Goal: Information Seeking & Learning: Learn about a topic

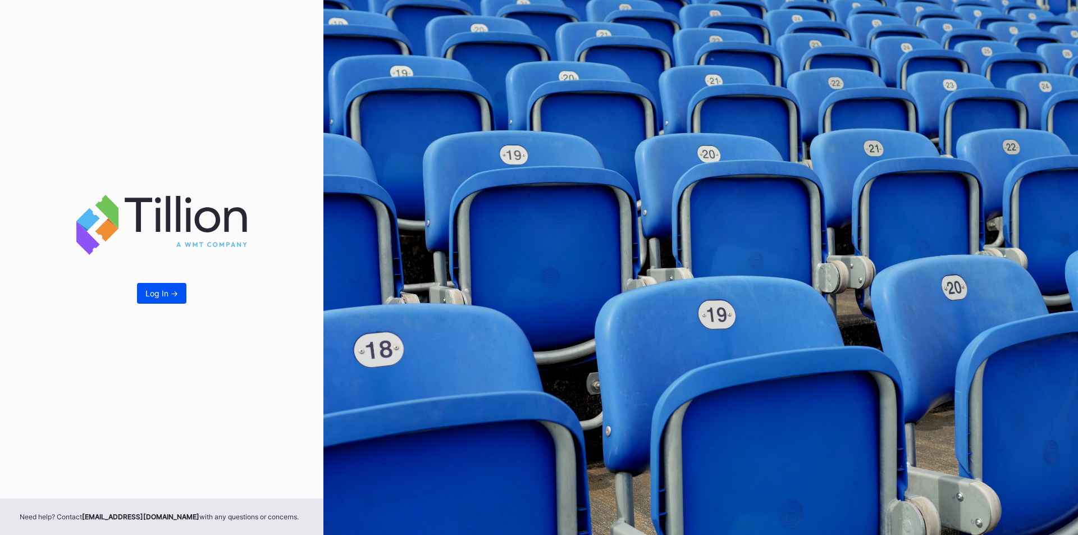
click at [169, 294] on div "Log In ->" at bounding box center [161, 294] width 33 height 10
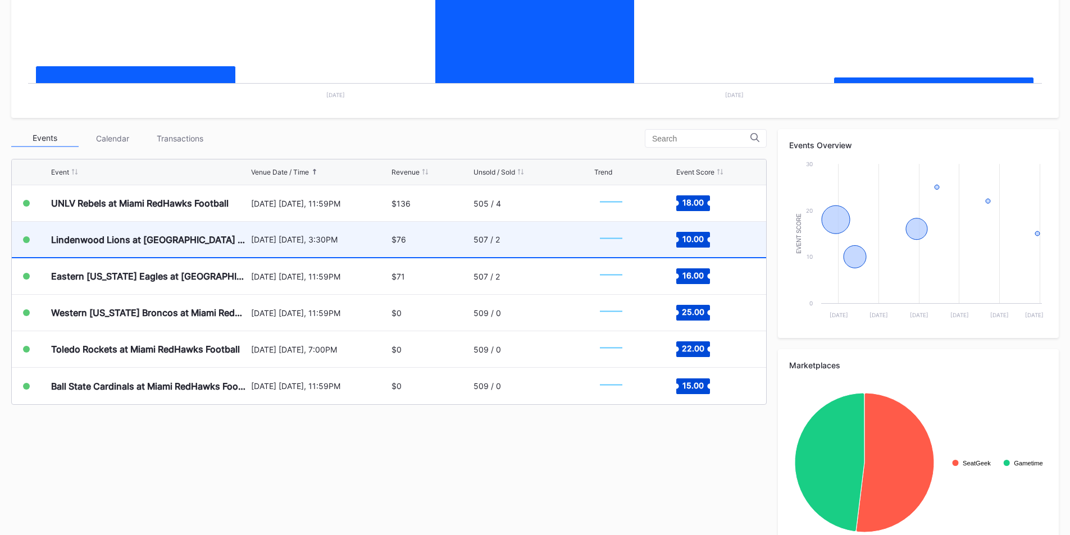
scroll to position [281, 0]
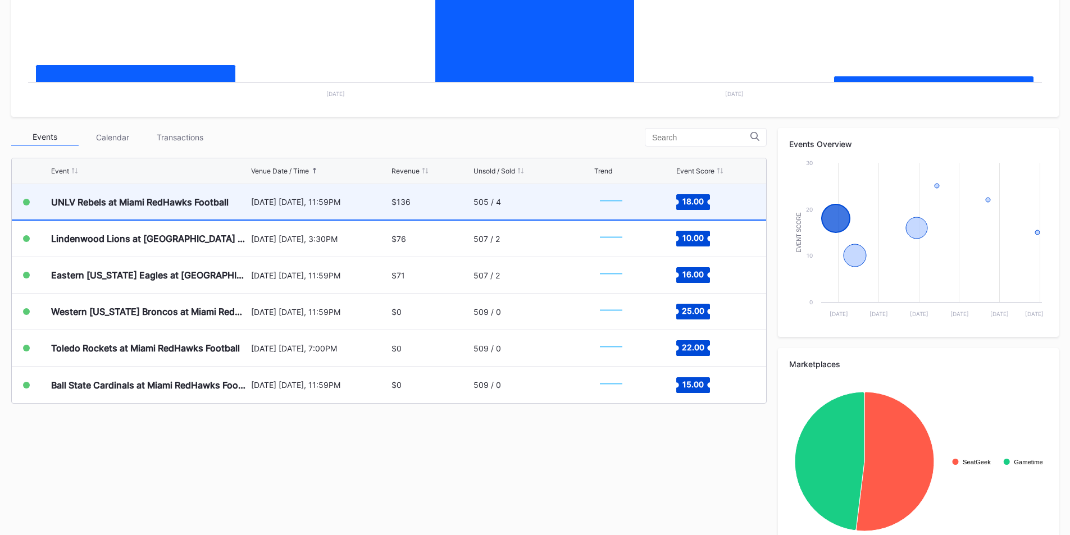
click at [175, 198] on div "UNLV Rebels at Miami RedHawks Football" at bounding box center [139, 202] width 177 height 11
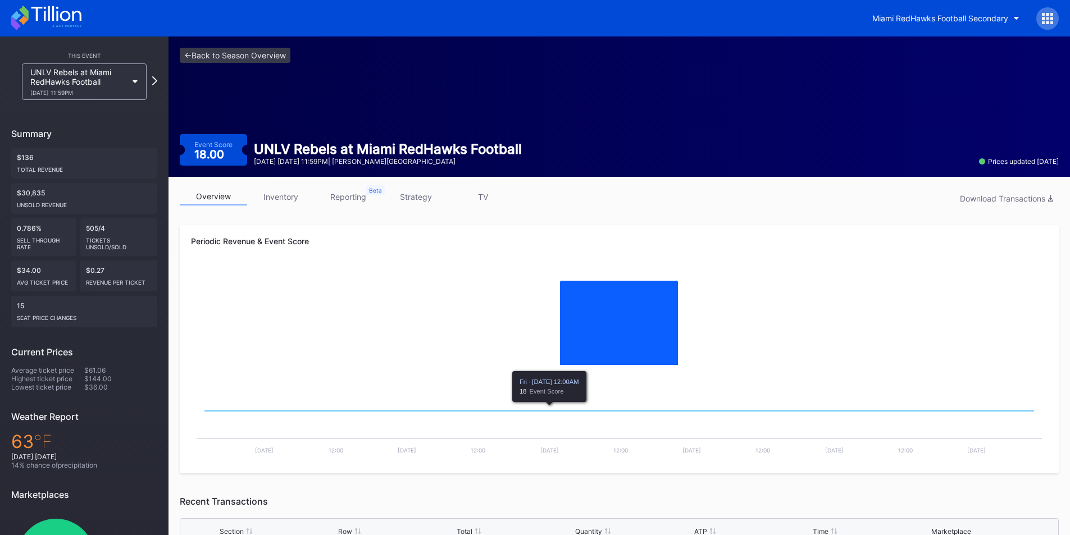
click at [284, 200] on link "inventory" at bounding box center [280, 196] width 67 height 17
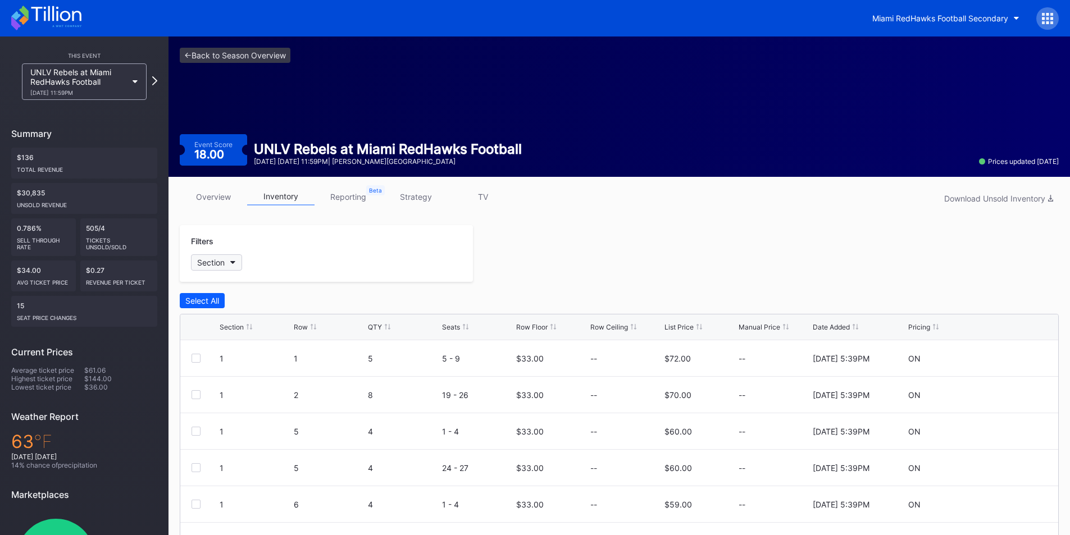
click at [234, 268] on button "Section" at bounding box center [216, 262] width 51 height 16
click at [204, 385] on div at bounding box center [203, 388] width 9 height 9
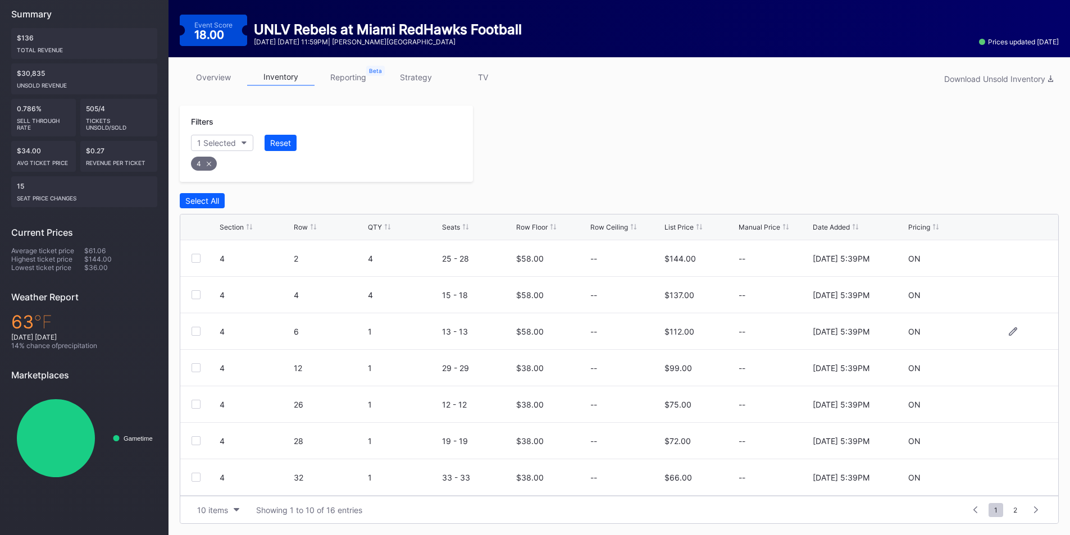
scroll to position [7, 0]
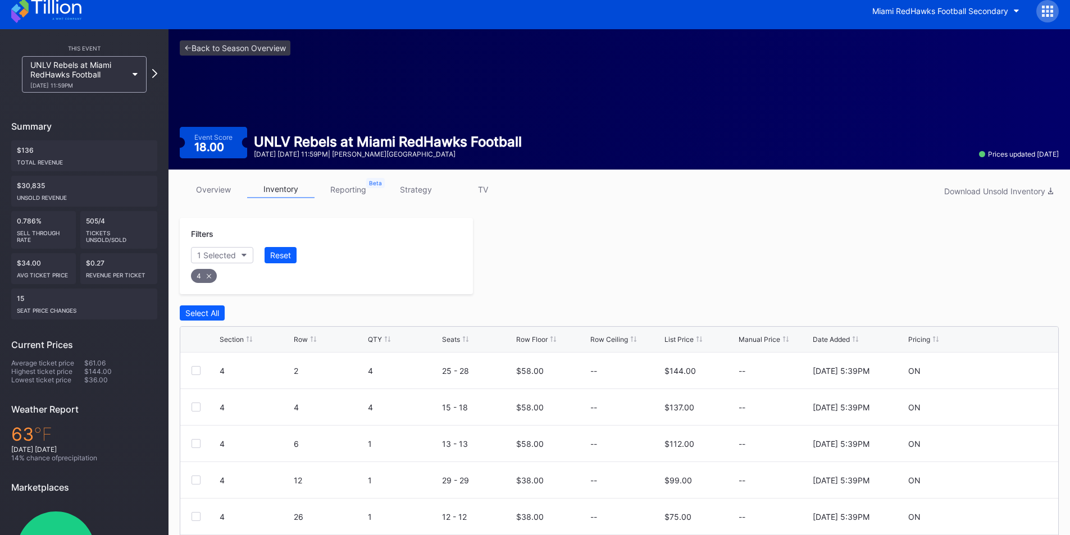
click at [208, 275] on icon at bounding box center [209, 276] width 4 height 4
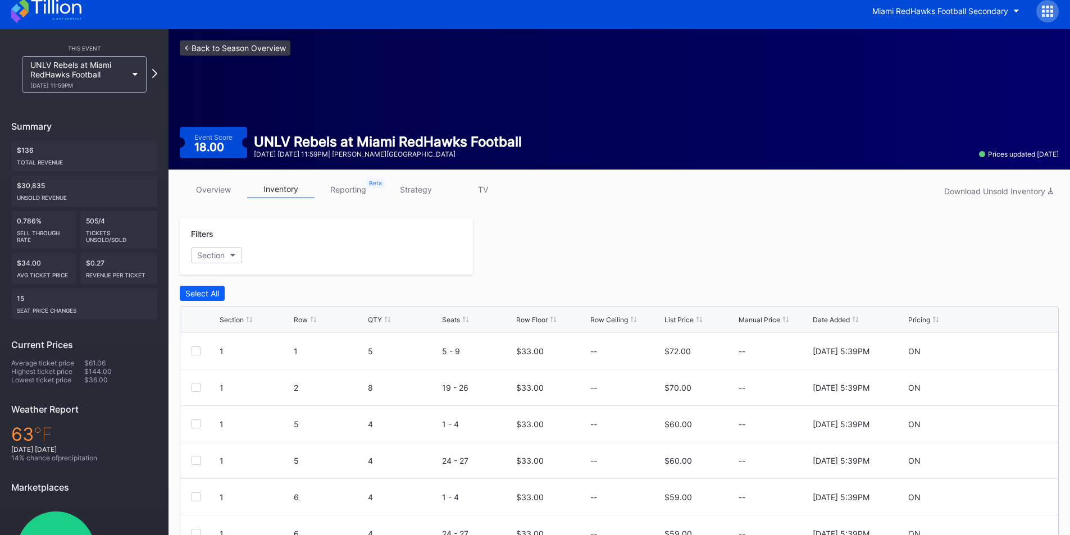
click at [200, 44] on link "<- Back to Season Overview" at bounding box center [235, 47] width 111 height 15
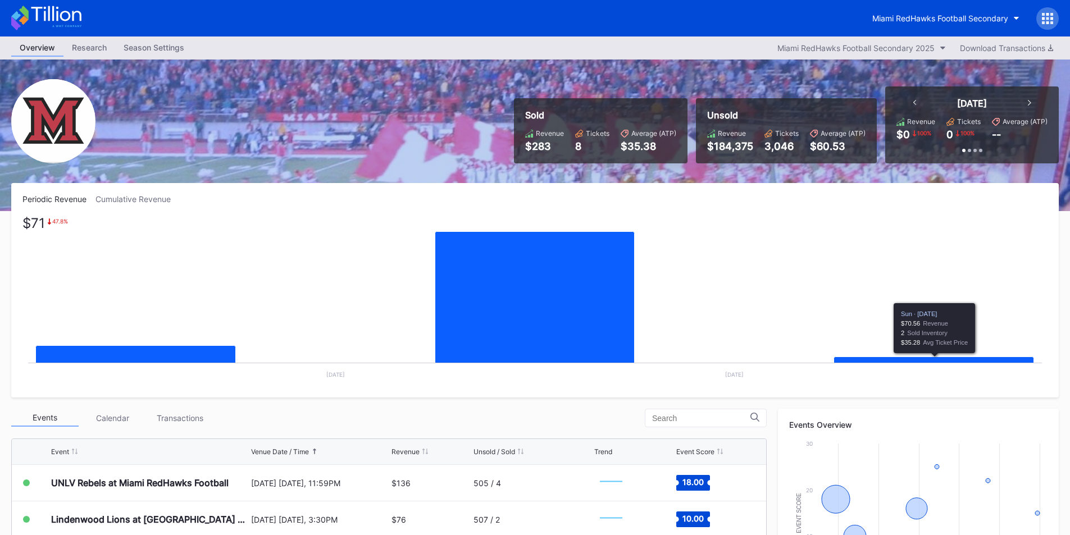
click at [896, 361] on icon "Chart title" at bounding box center [934, 424] width 200 height 135
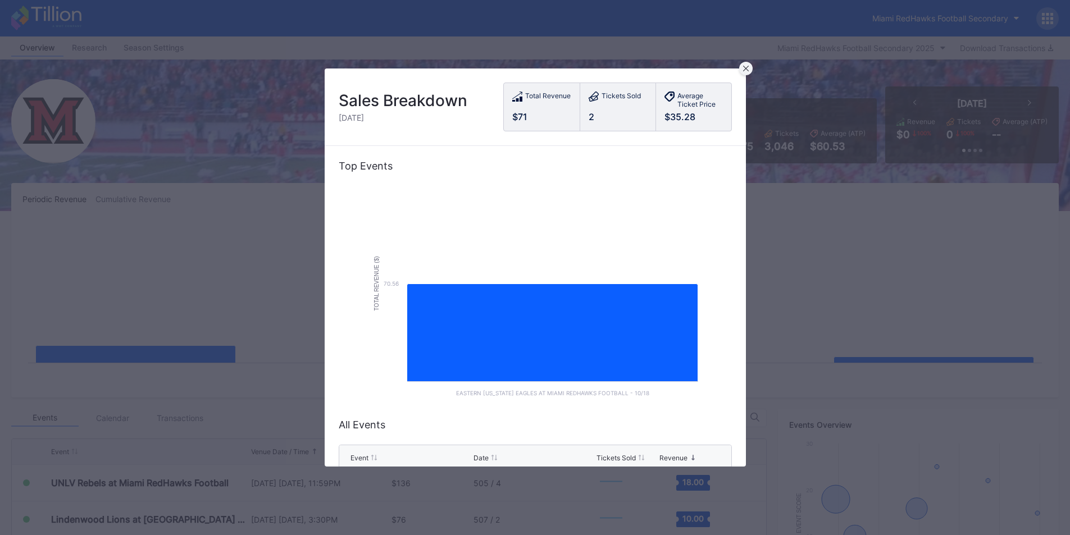
click at [746, 66] on icon at bounding box center [746, 69] width 6 height 6
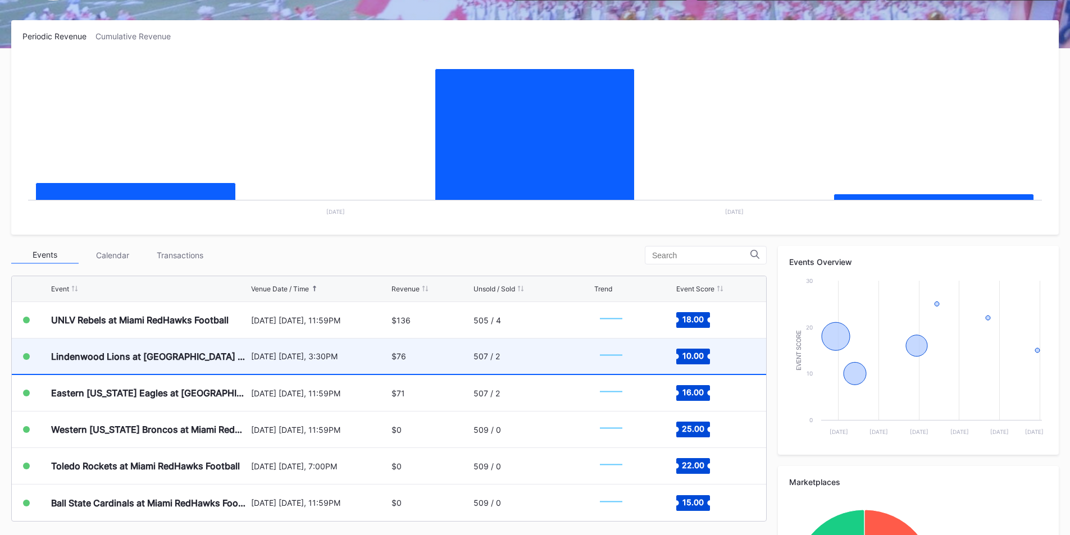
scroll to position [168, 0]
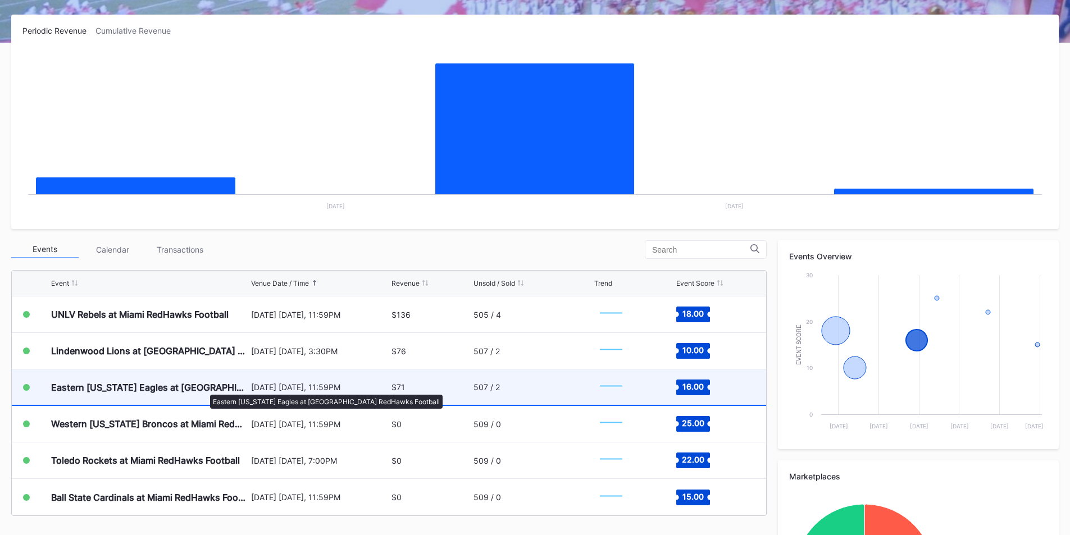
click at [204, 389] on div "Eastern [US_STATE] Eagles at [GEOGRAPHIC_DATA] RedHawks Football" at bounding box center [149, 387] width 197 height 11
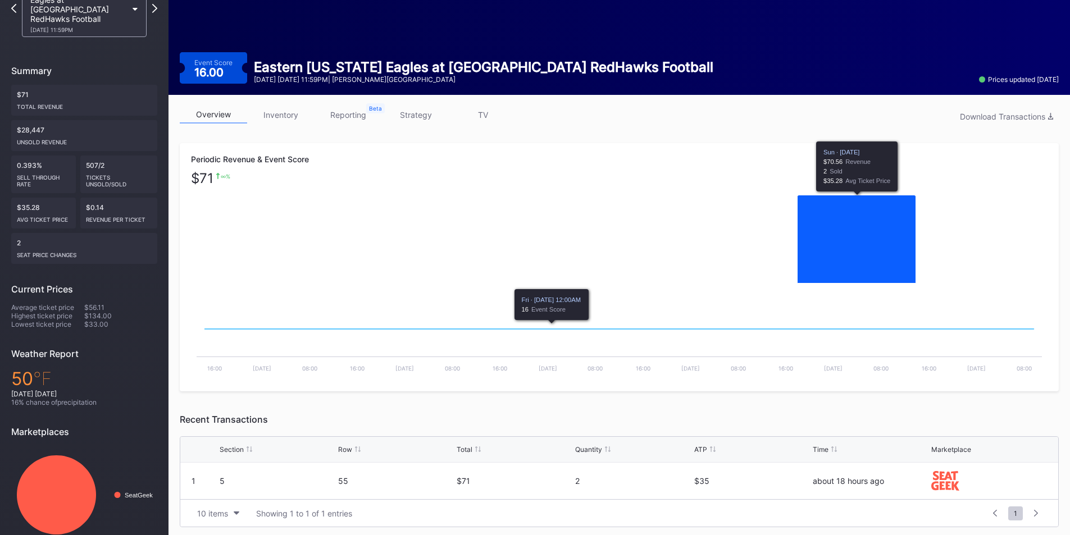
scroll to position [93, 0]
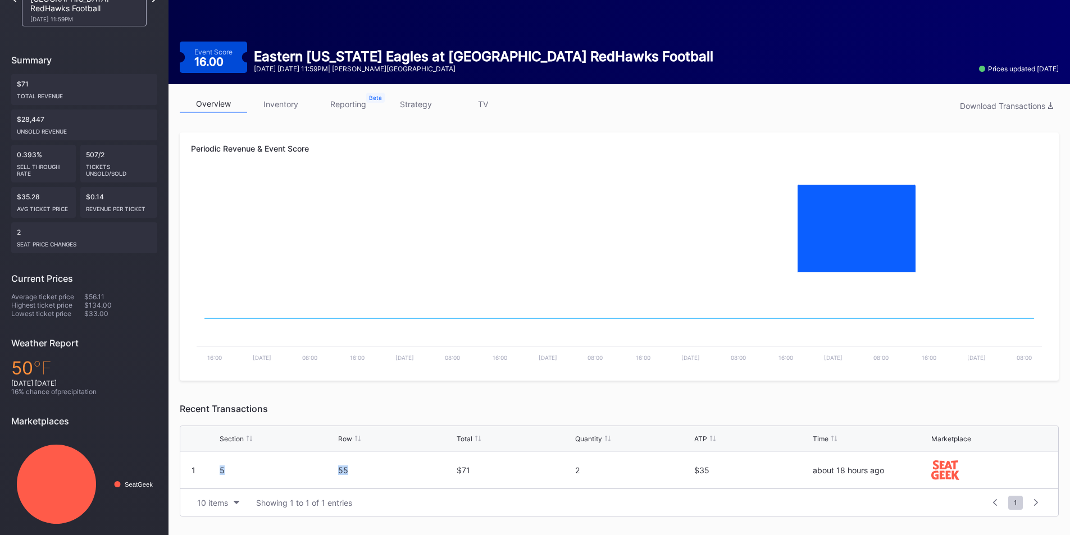
drag, startPoint x: 215, startPoint y: 473, endPoint x: 362, endPoint y: 472, distance: 147.1
click at [362, 472] on div "1 5 55 $71 2 $35 about 18 hours ago" at bounding box center [619, 470] width 878 height 37
click at [361, 472] on div "55" at bounding box center [396, 471] width 116 height 10
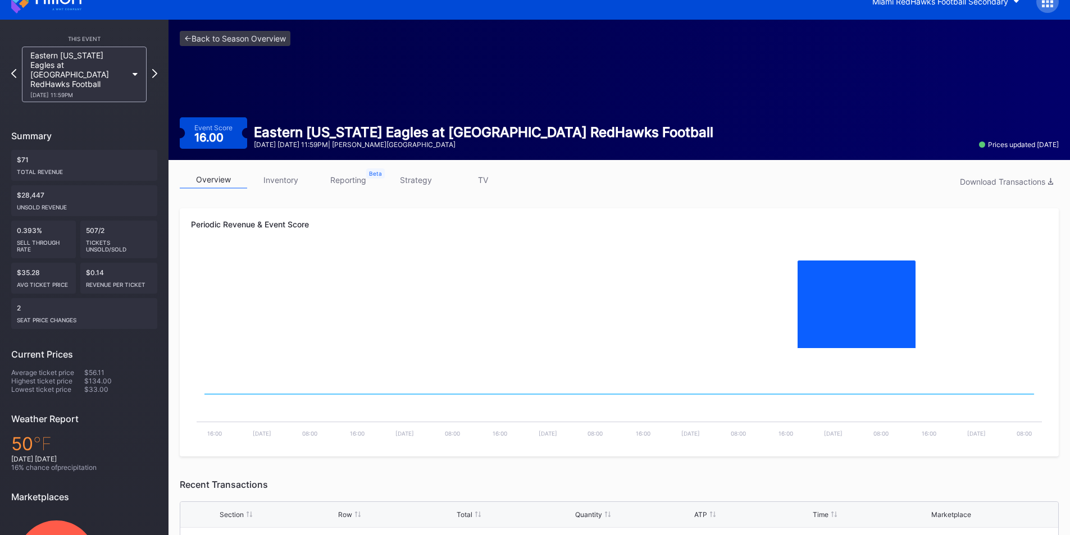
scroll to position [0, 0]
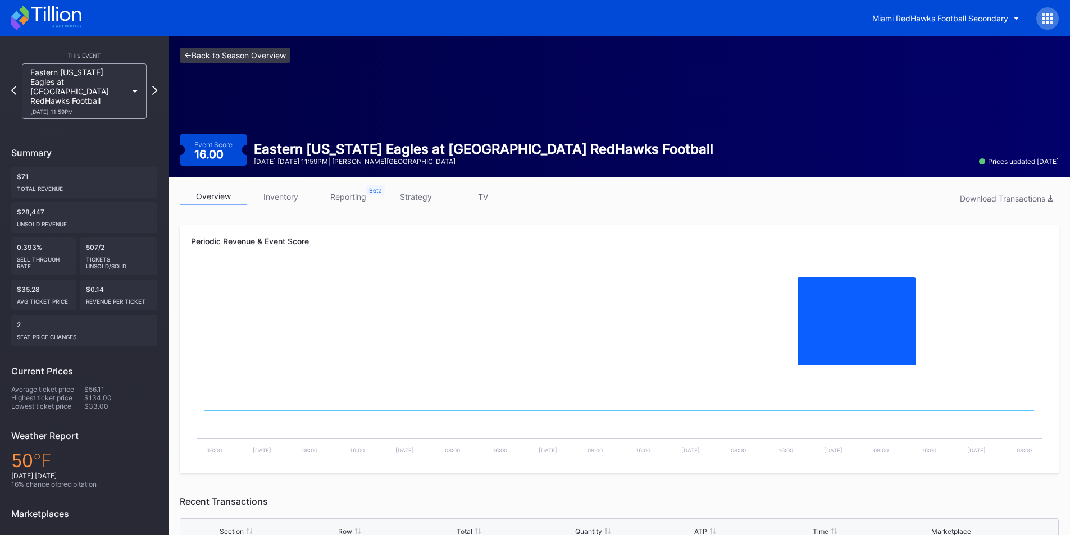
click at [187, 59] on link "<- Back to Season Overview" at bounding box center [235, 55] width 111 height 15
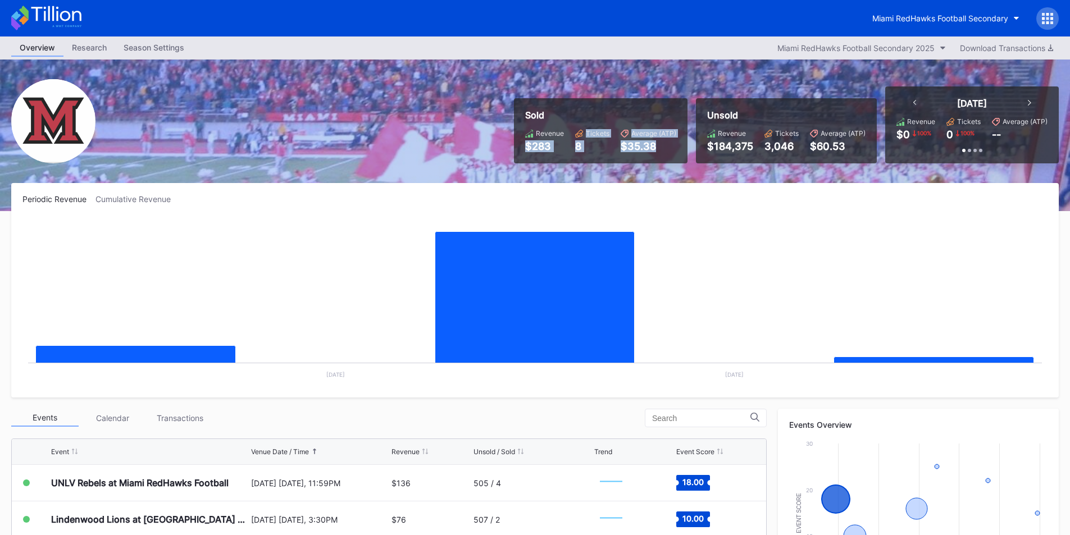
drag, startPoint x: 666, startPoint y: 151, endPoint x: 499, endPoint y: 139, distance: 167.8
click at [499, 139] on div "Sold Revenue $283 Tickets 8 Average (ATP) $35.38 Unsold Revenue $184,375 Ticket…" at bounding box center [535, 136] width 1070 height 152
click at [573, 154] on div "Sold Revenue $283 Tickets 8 Average (ATP) $35.38" at bounding box center [601, 130] width 174 height 65
click at [545, 143] on div "$283" at bounding box center [544, 146] width 39 height 12
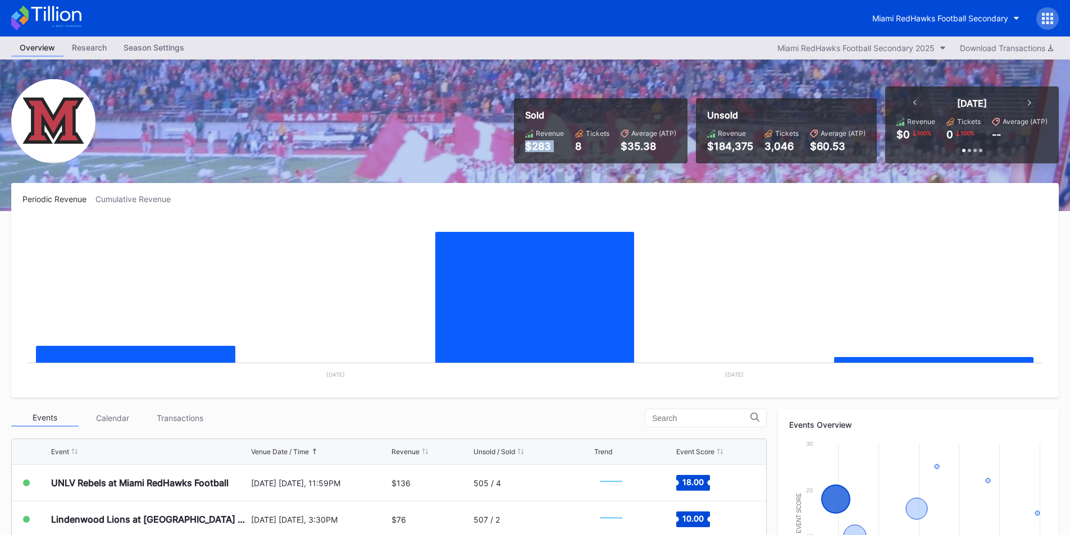
click at [545, 143] on div "$283" at bounding box center [544, 146] width 39 height 12
click at [551, 150] on div "$283" at bounding box center [544, 146] width 39 height 12
